Goal: Navigation & Orientation: Find specific page/section

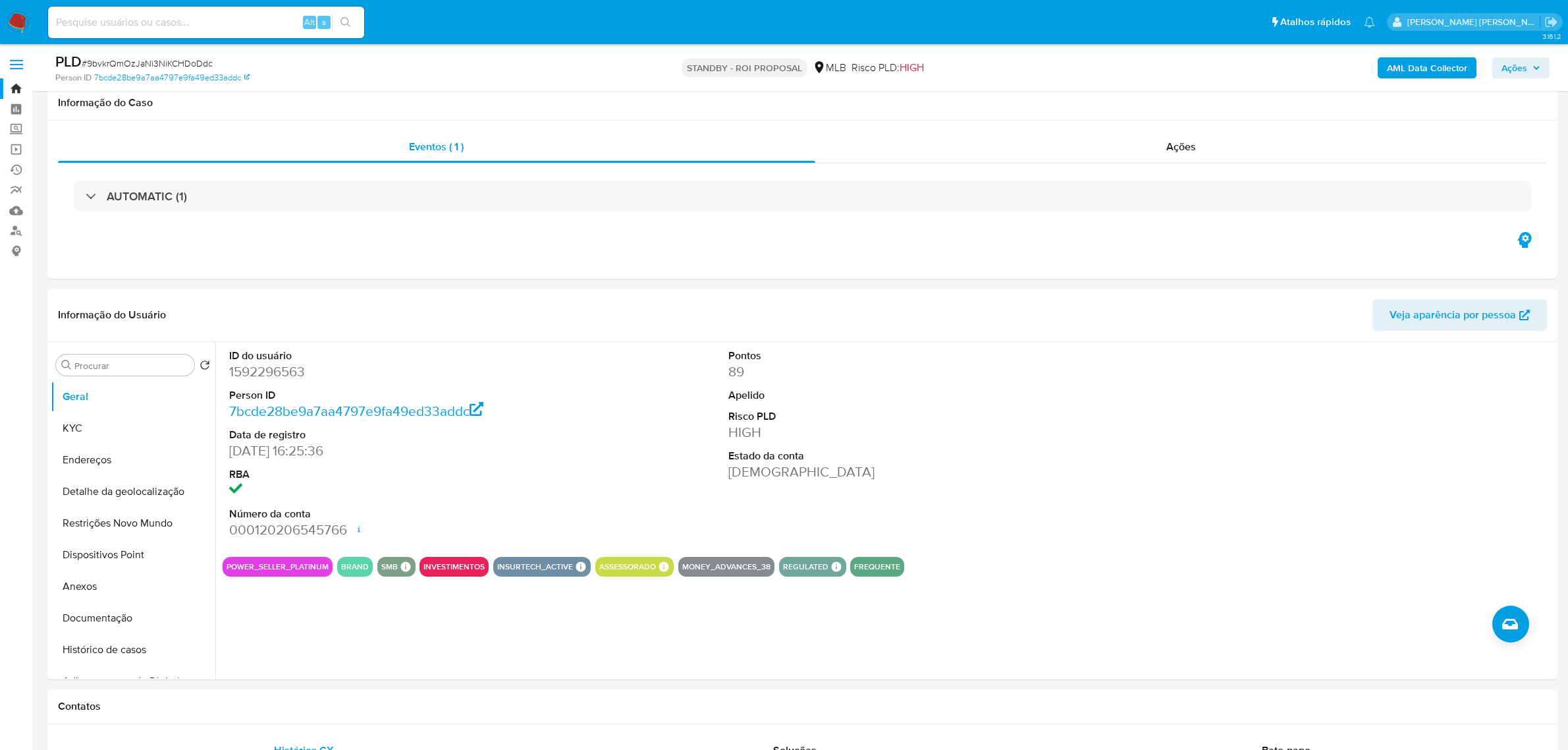
select select "10"
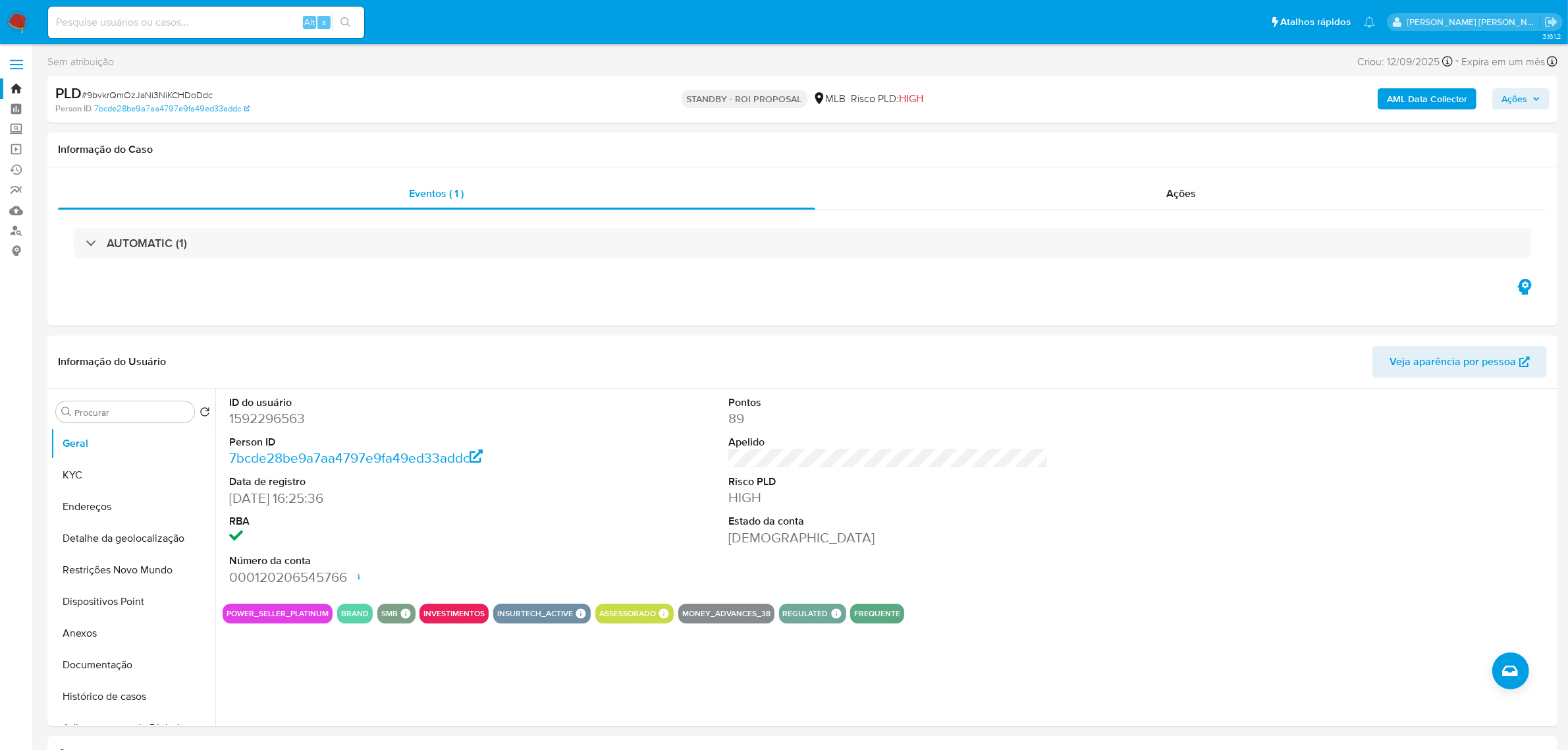
click at [20, 57] on label at bounding box center [16, 64] width 33 height 28
click at [0, 0] on input "checkbox" at bounding box center [0, 0] width 0 height 0
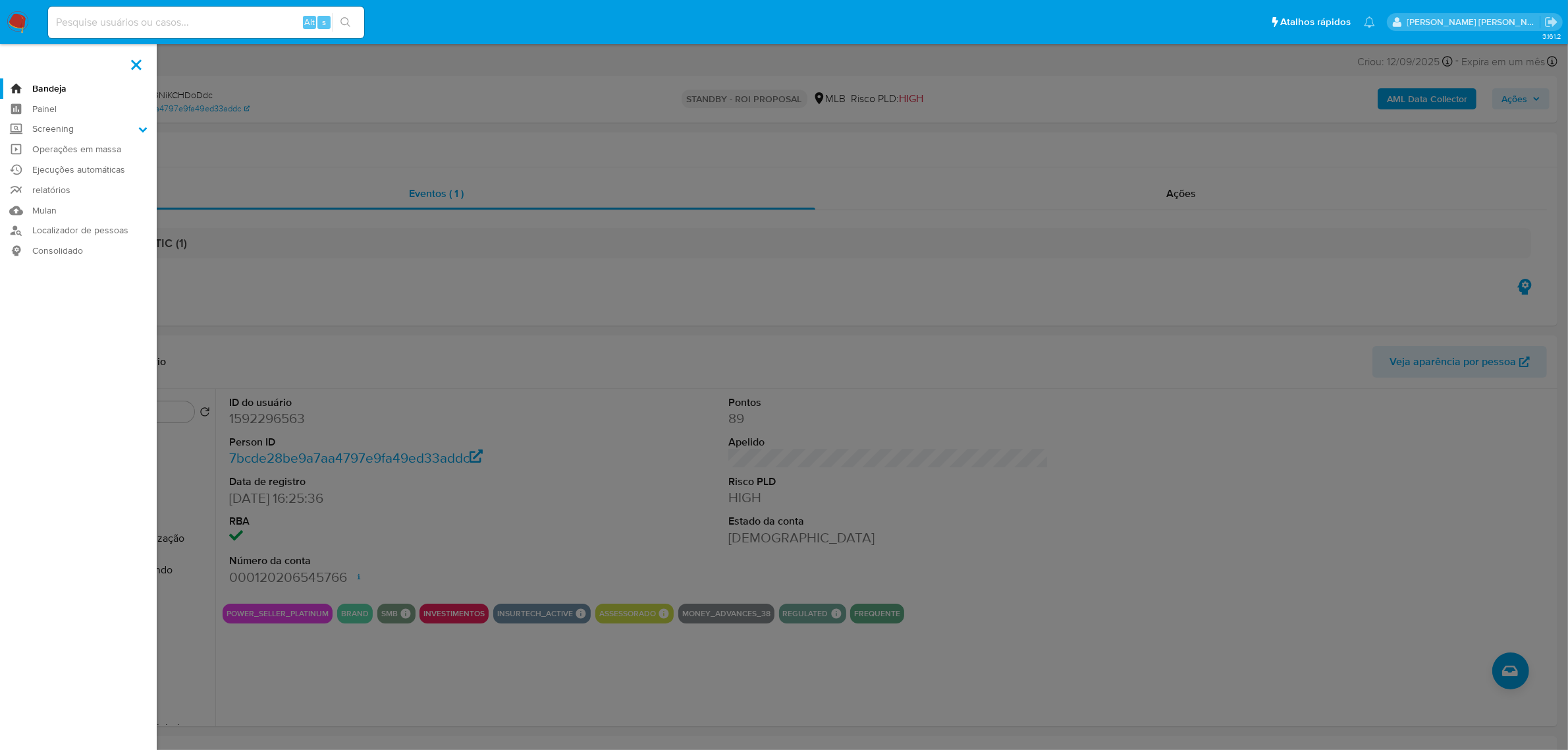
click at [63, 89] on link "Bandeja" at bounding box center [78, 88] width 156 height 20
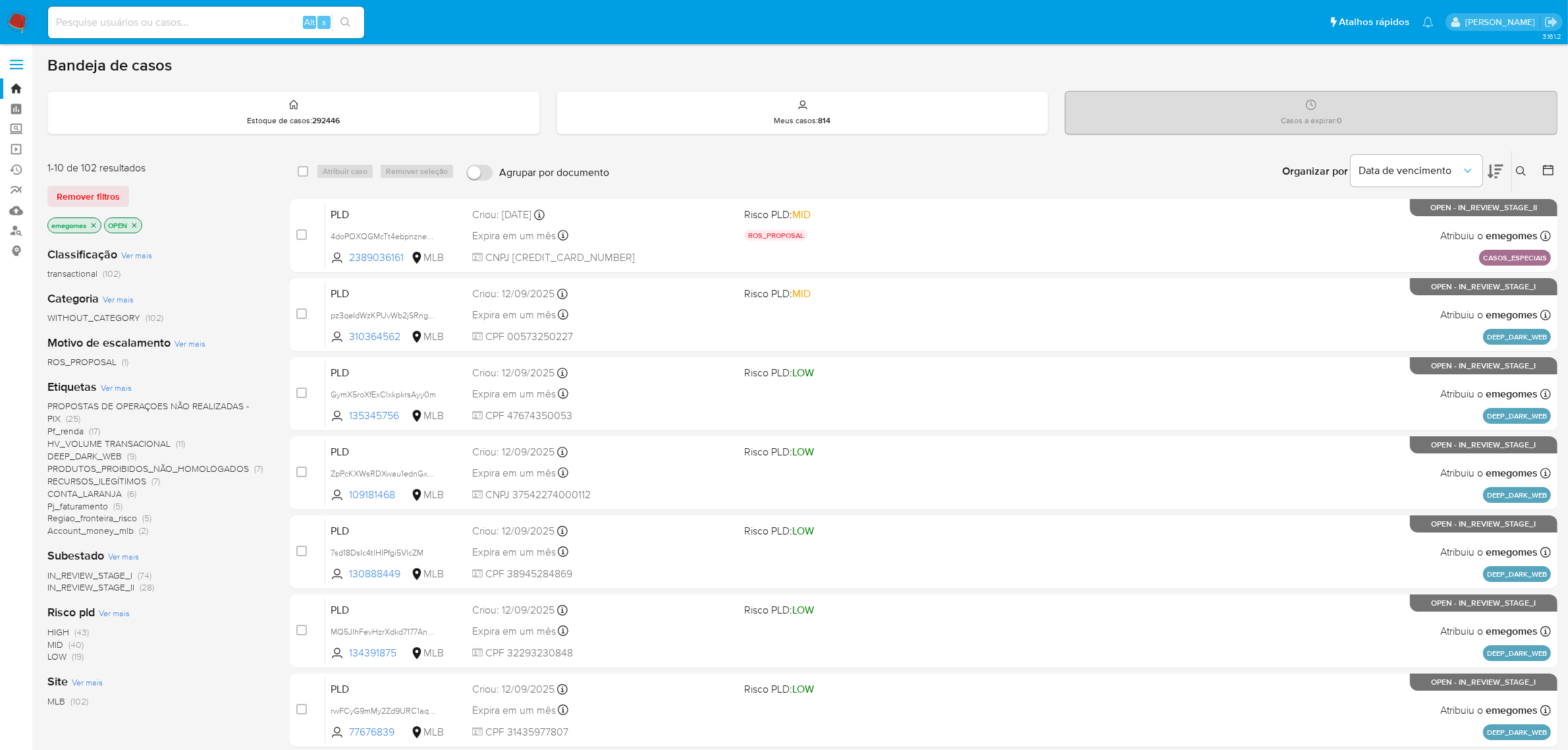
click at [273, 475] on div "1-10 de 102 resultados Remover filtros emegomes OPEN Classificação Ver mais tra…" at bounding box center [802, 591] width 1510 height 882
click at [1470, 167] on icon "Organizar por" at bounding box center [1468, 171] width 13 height 13
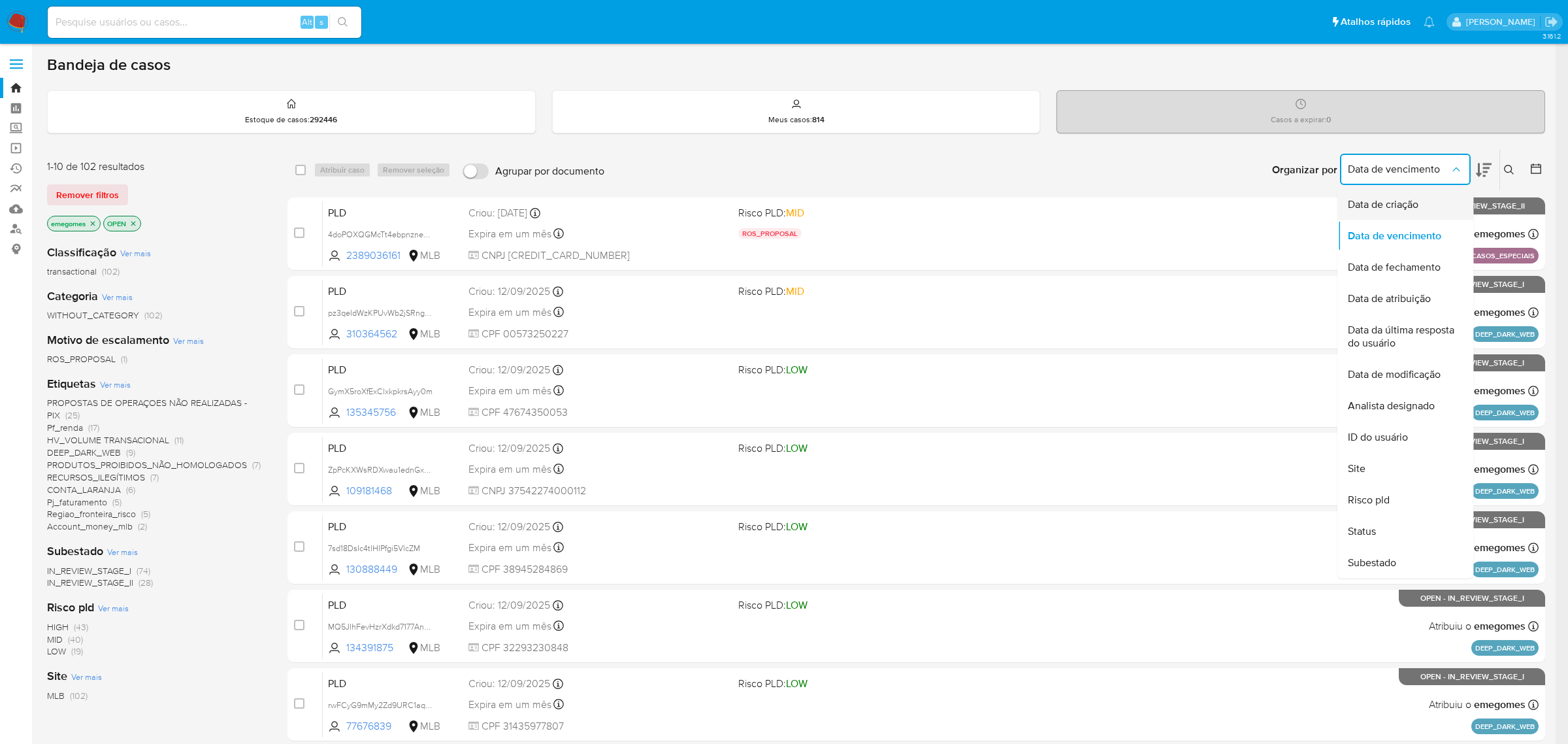
click at [1408, 202] on span "Data de criação" at bounding box center [1383, 204] width 71 height 13
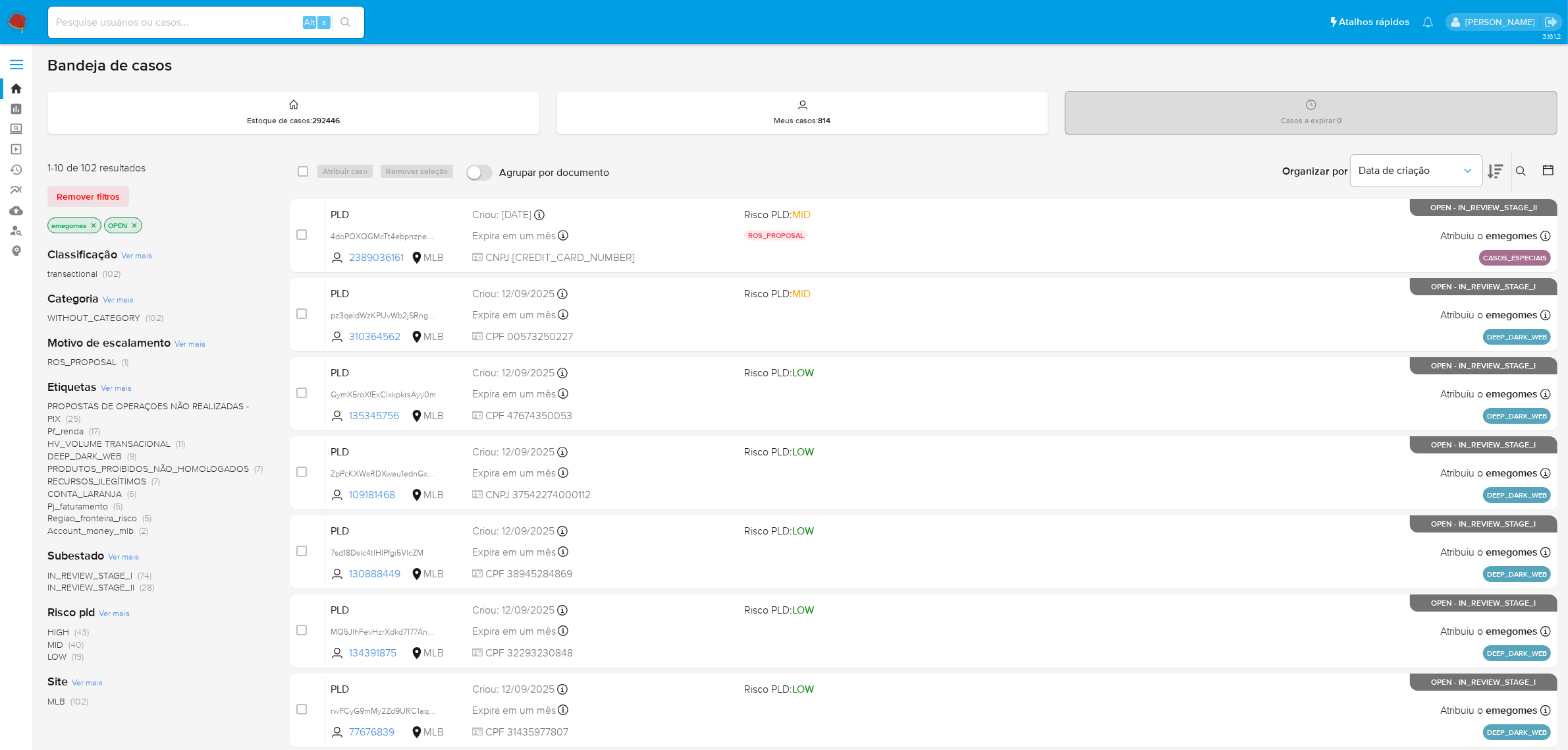
click at [1500, 165] on icon at bounding box center [1495, 172] width 16 height 13
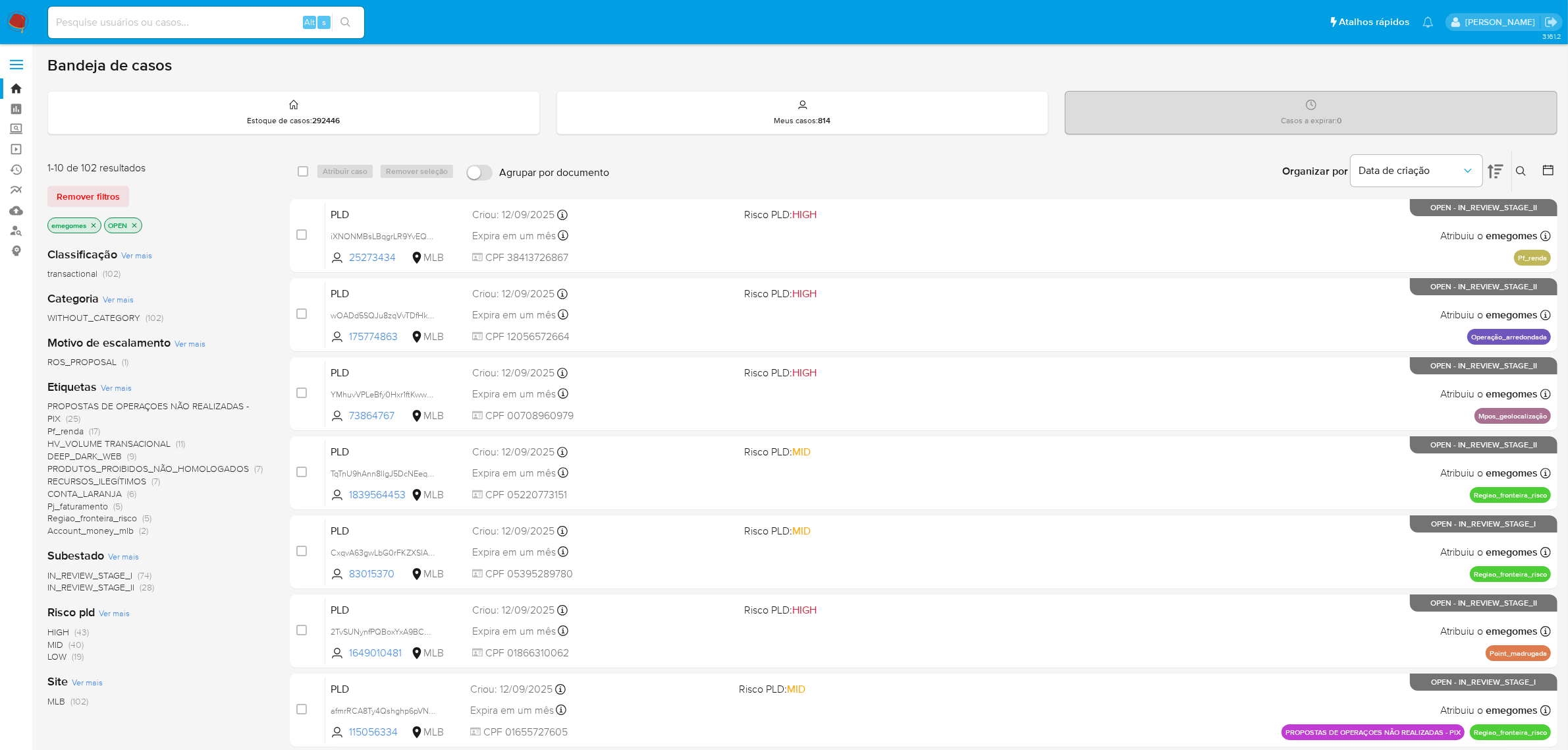
click at [1500, 165] on icon at bounding box center [1495, 172] width 16 height 13
